Goal: Find specific page/section: Find specific page/section

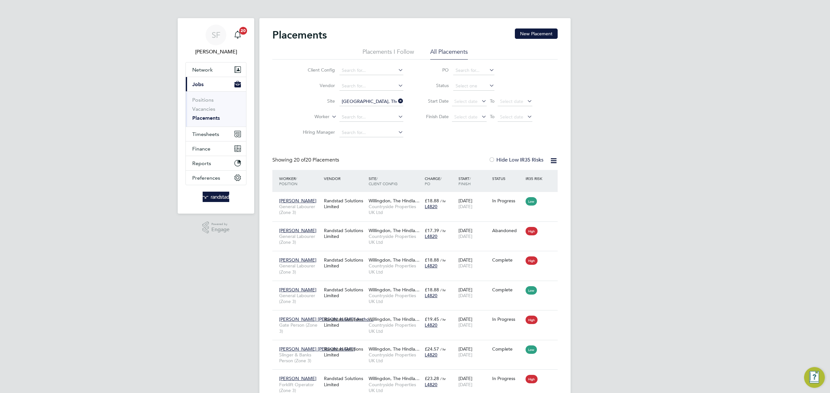
scroll to position [27, 0]
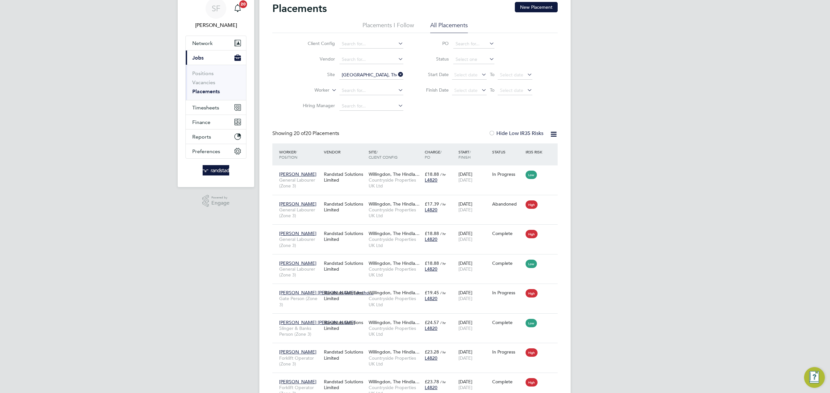
click at [207, 92] on link "Placements" at bounding box center [206, 91] width 28 height 6
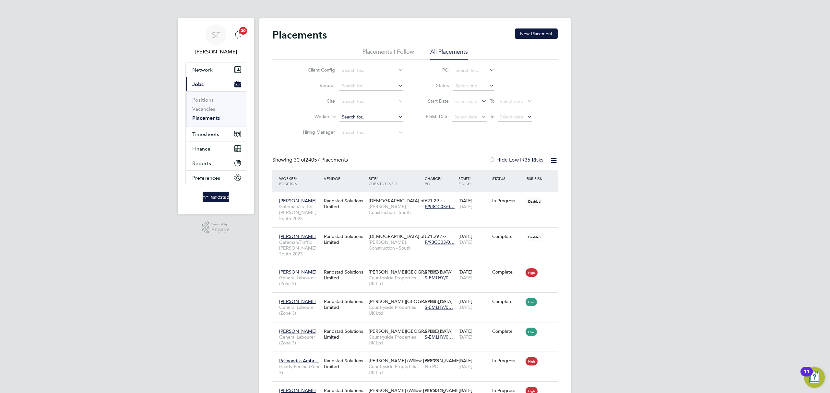
click at [357, 115] on input at bounding box center [371, 117] width 64 height 9
click at [355, 103] on input at bounding box center [371, 101] width 64 height 9
click at [362, 110] on li "[GEOGRAPHIC_DATA], The Hindlands" at bounding box center [371, 110] width 65 height 9
type input "[GEOGRAPHIC_DATA], The Hindlands"
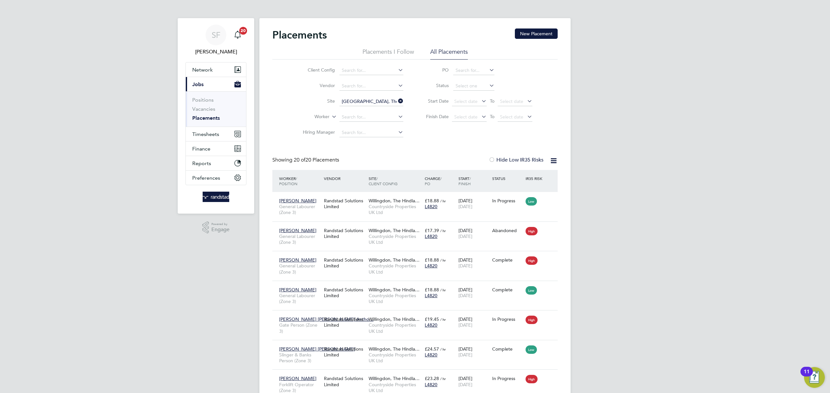
click at [397, 101] on icon at bounding box center [397, 101] width 0 height 9
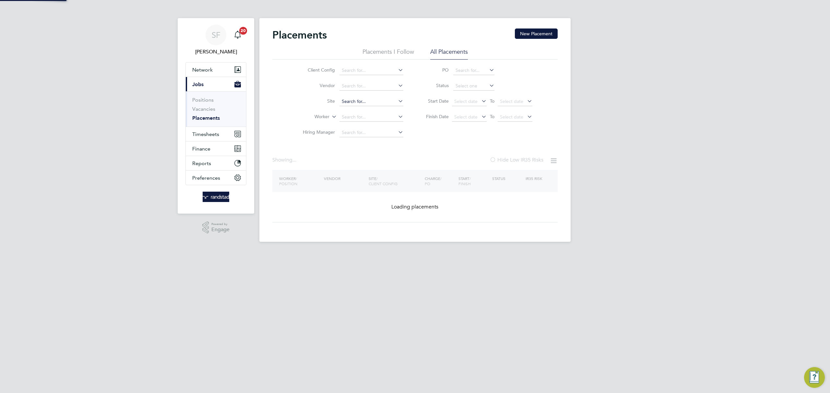
click at [370, 101] on input at bounding box center [371, 101] width 64 height 9
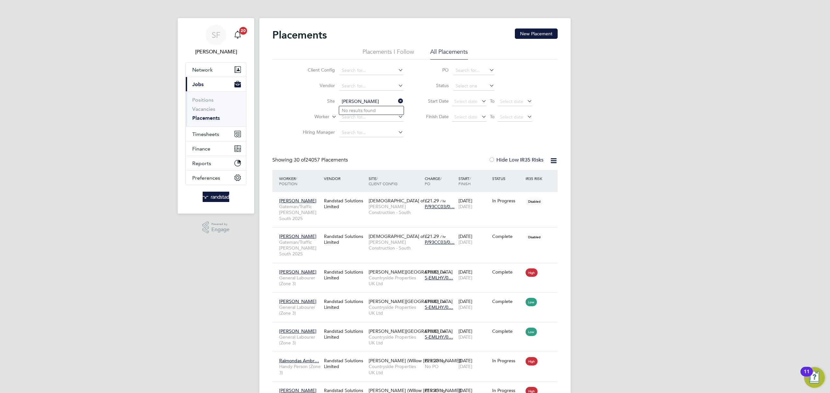
type input "[PERSON_NAME]"
drag, startPoint x: 399, startPoint y: 99, endPoint x: 387, endPoint y: 103, distance: 13.0
click at [397, 99] on icon at bounding box center [397, 101] width 0 height 9
click at [362, 117] on input at bounding box center [371, 117] width 64 height 9
click at [368, 125] on b "Hooker" at bounding box center [365, 126] width 16 height 6
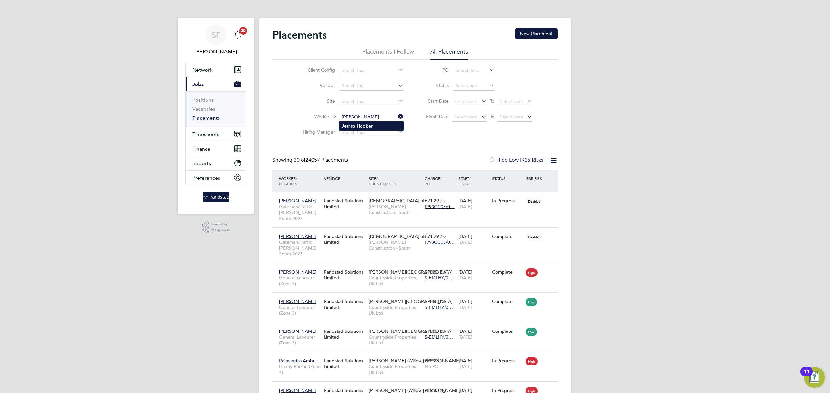
type input "[PERSON_NAME]"
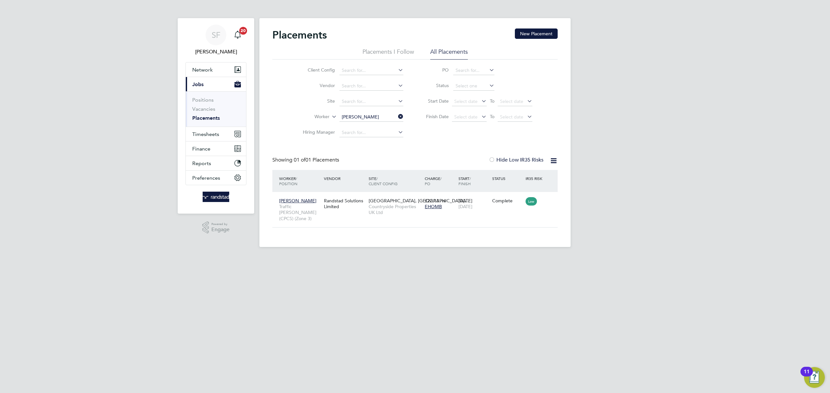
click at [211, 120] on link "Placements" at bounding box center [206, 118] width 28 height 6
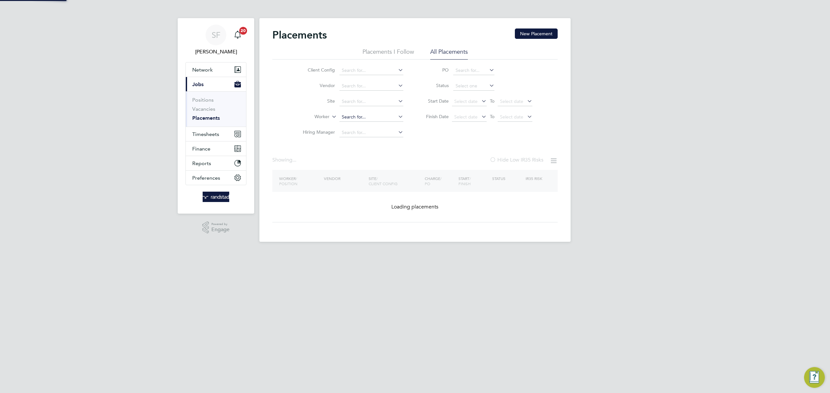
click at [349, 115] on input at bounding box center [371, 117] width 64 height 9
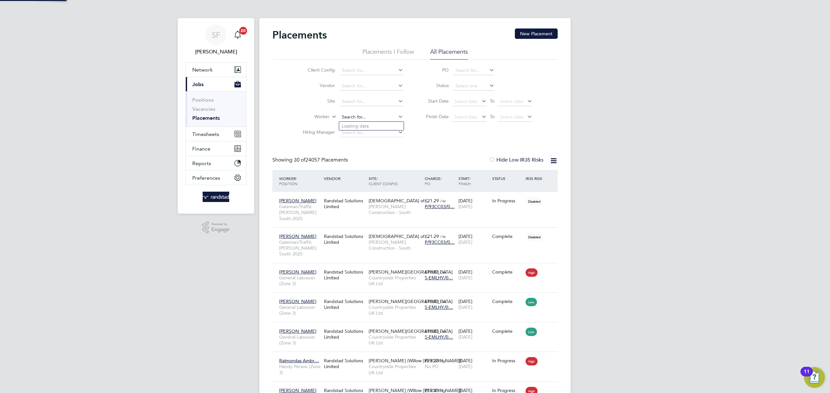
scroll to position [24, 56]
type input "[PERSON_NAME]"
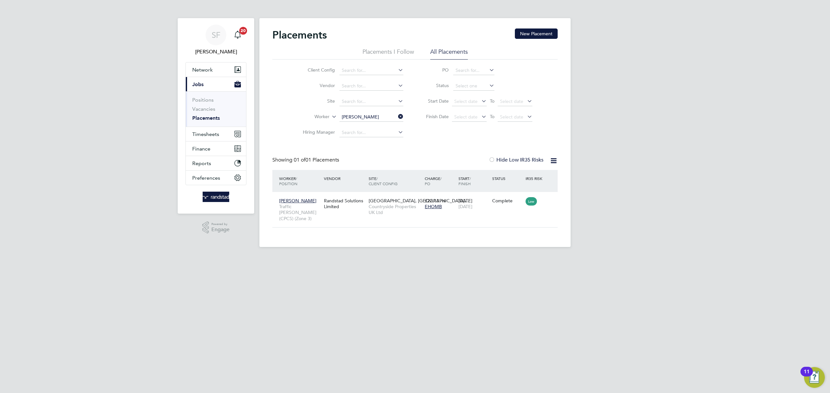
click at [397, 115] on icon at bounding box center [397, 116] width 0 height 9
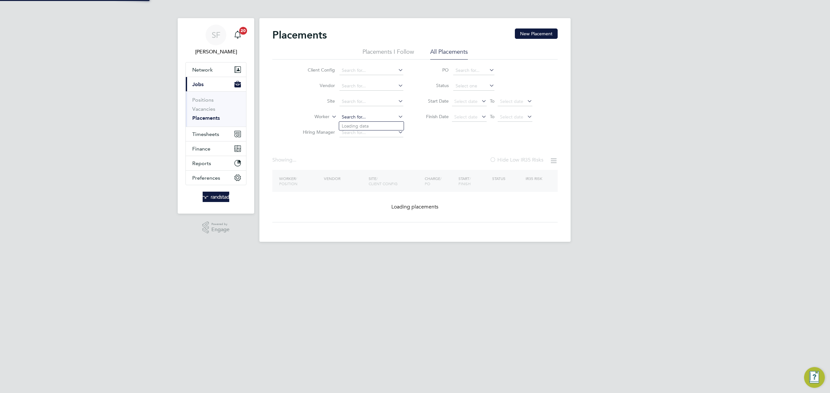
click at [377, 117] on input at bounding box center [371, 117] width 64 height 9
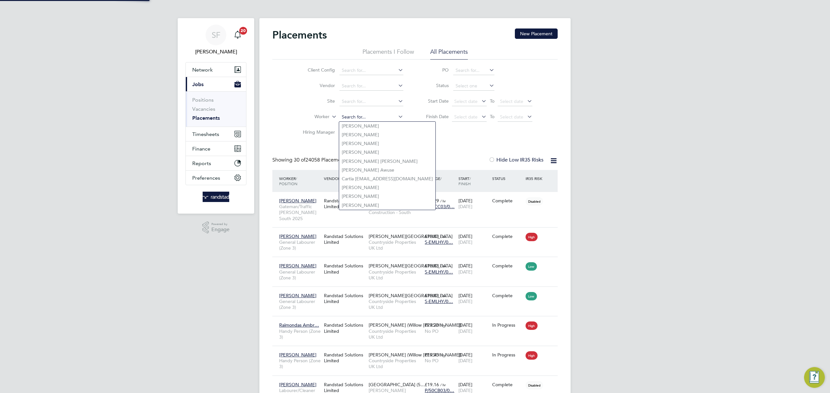
scroll to position [24, 56]
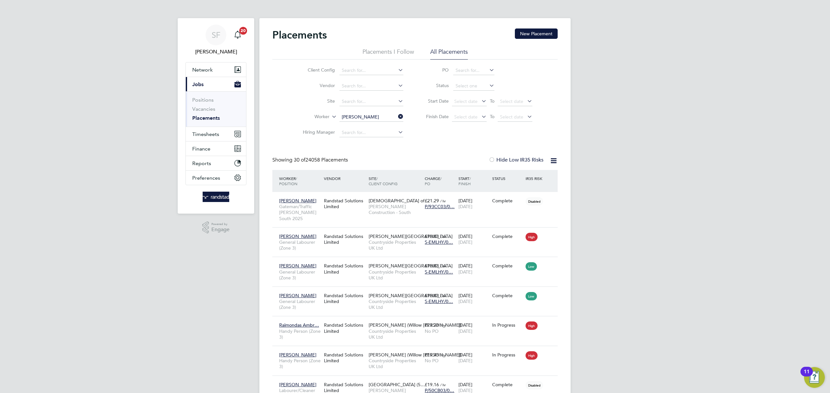
click at [373, 125] on li "[PERSON_NAME]" at bounding box center [371, 126] width 65 height 9
type input "[PERSON_NAME]"
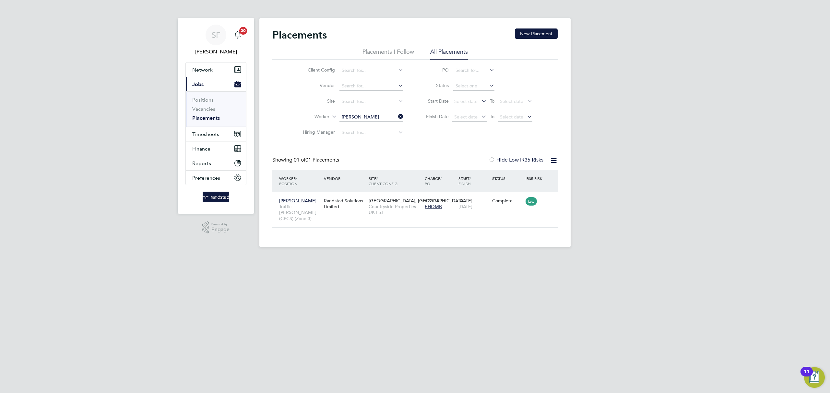
click at [397, 115] on icon at bounding box center [397, 116] width 0 height 9
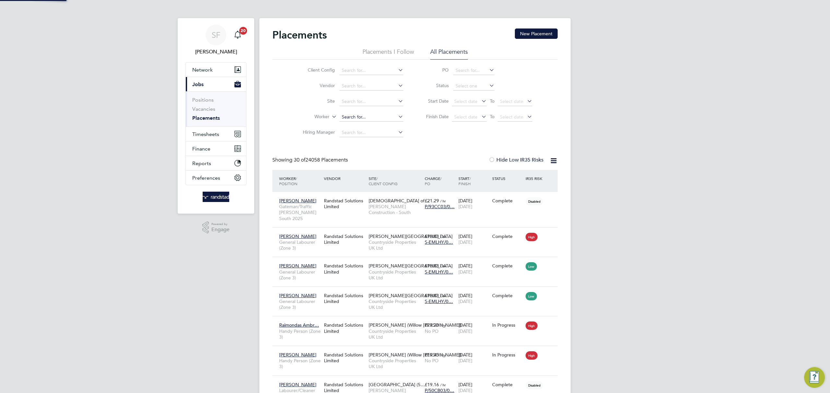
click at [361, 117] on input at bounding box center [371, 117] width 64 height 9
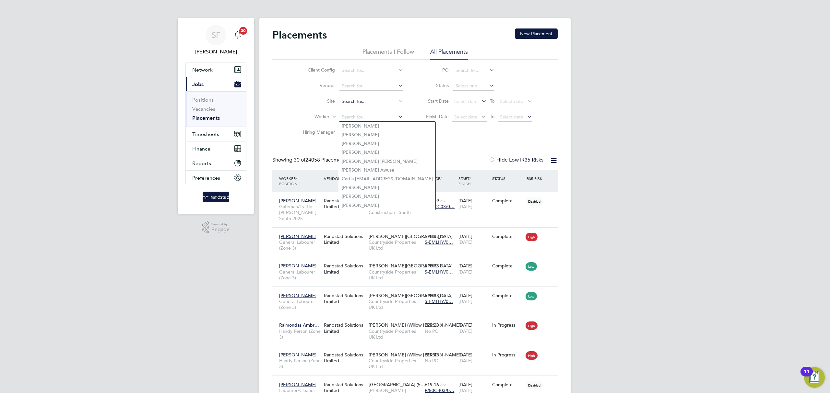
click at [344, 97] on input at bounding box center [371, 101] width 64 height 9
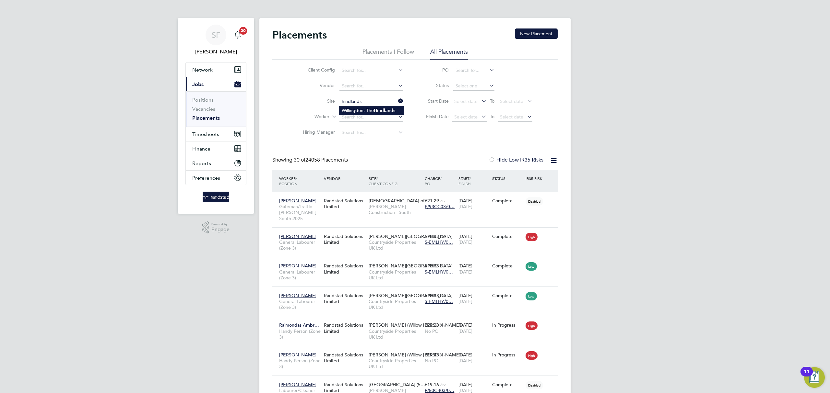
click at [375, 111] on b "Hindlands" at bounding box center [384, 111] width 21 height 6
type input "[GEOGRAPHIC_DATA], The Hindlands"
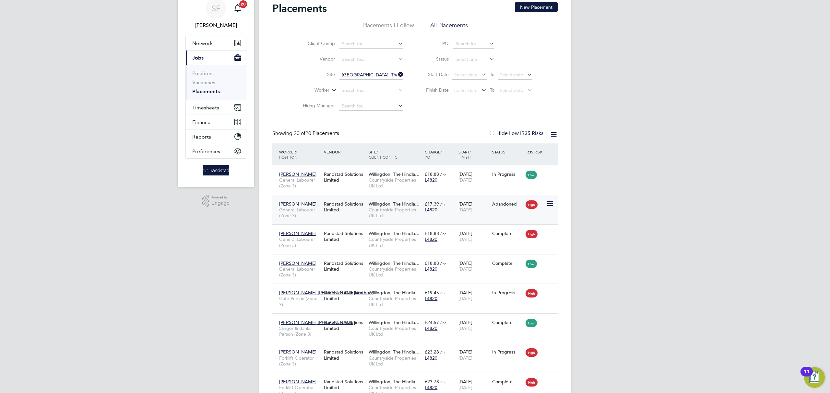
scroll to position [35, 0]
